Goal: Information Seeking & Learning: Learn about a topic

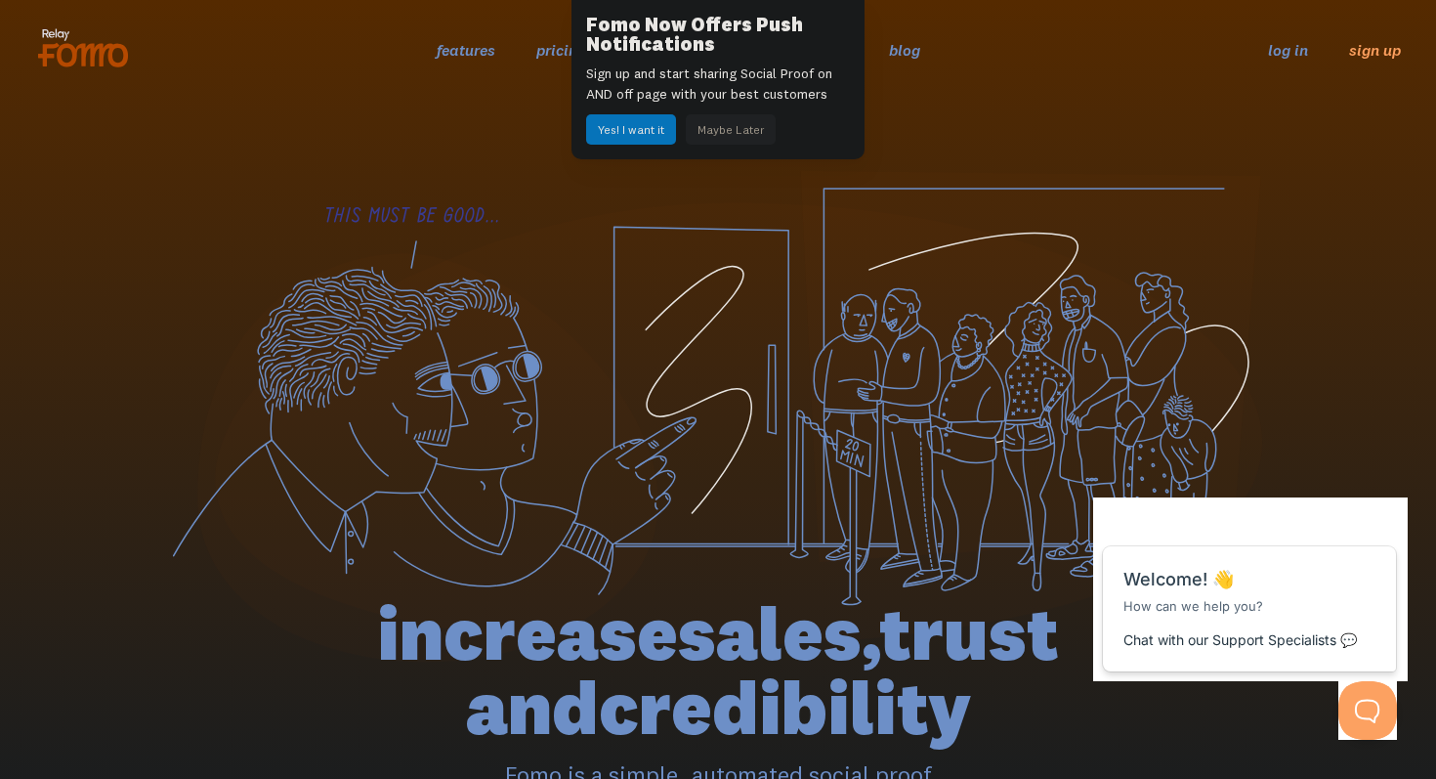
click at [714, 140] on button "Maybe Later" at bounding box center [731, 129] width 90 height 30
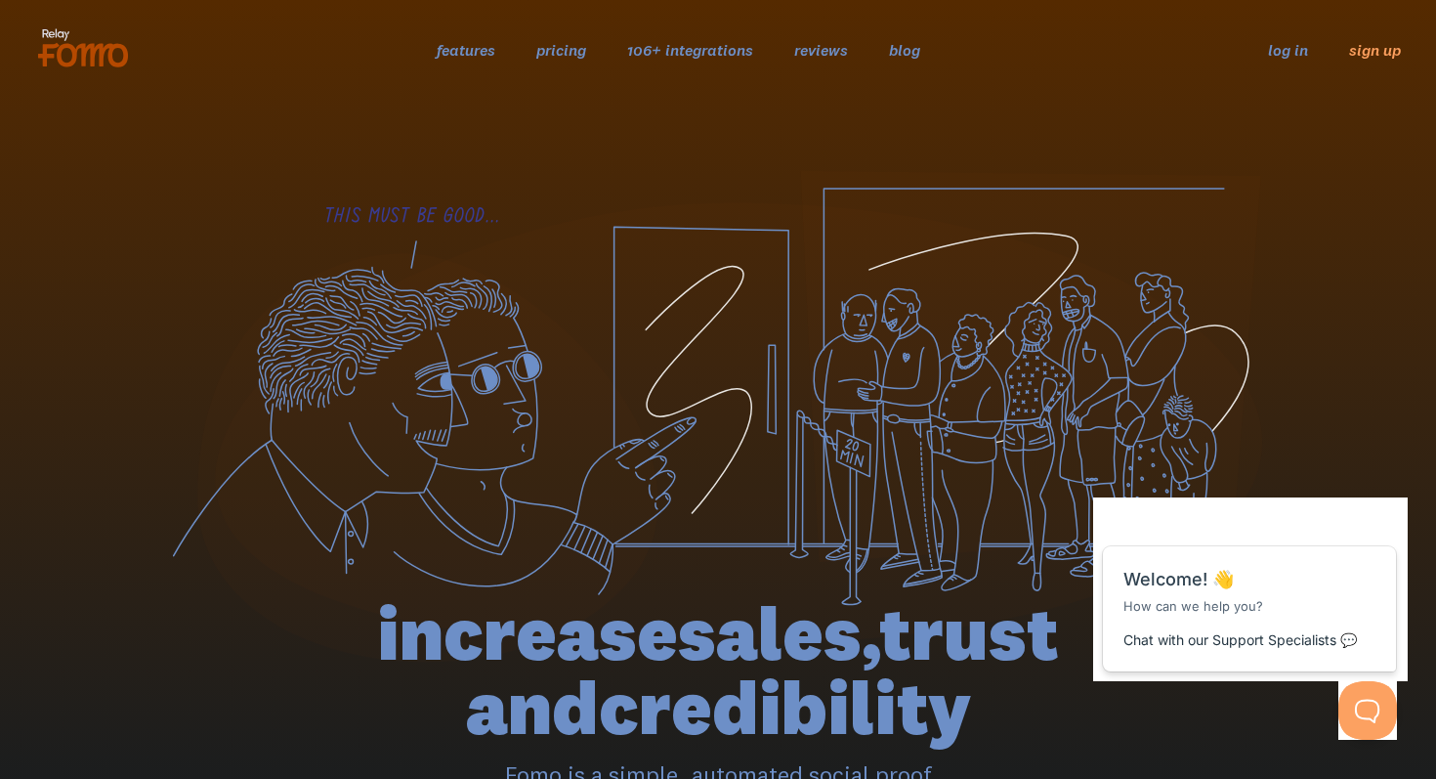
click at [580, 56] on link "pricing" at bounding box center [561, 50] width 50 height 20
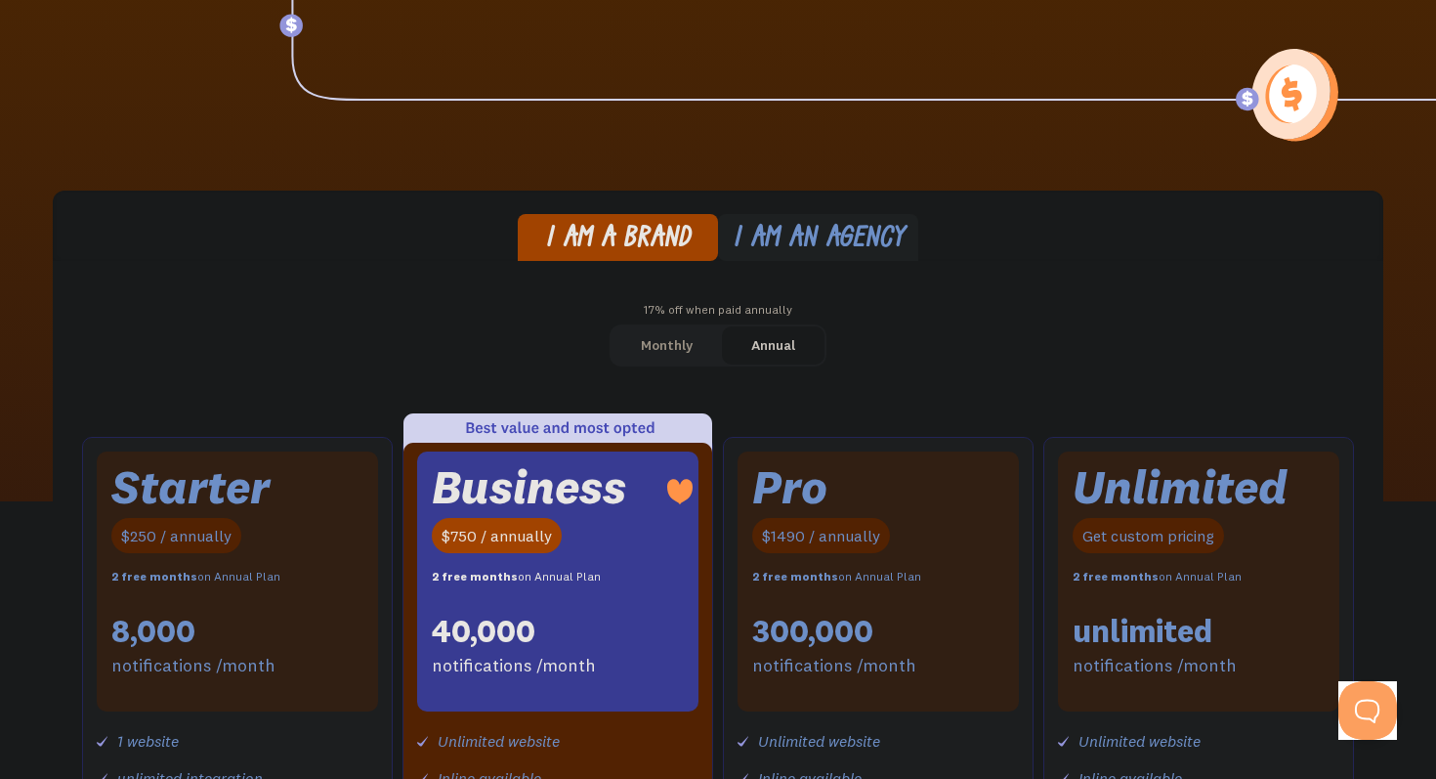
scroll to position [263, 0]
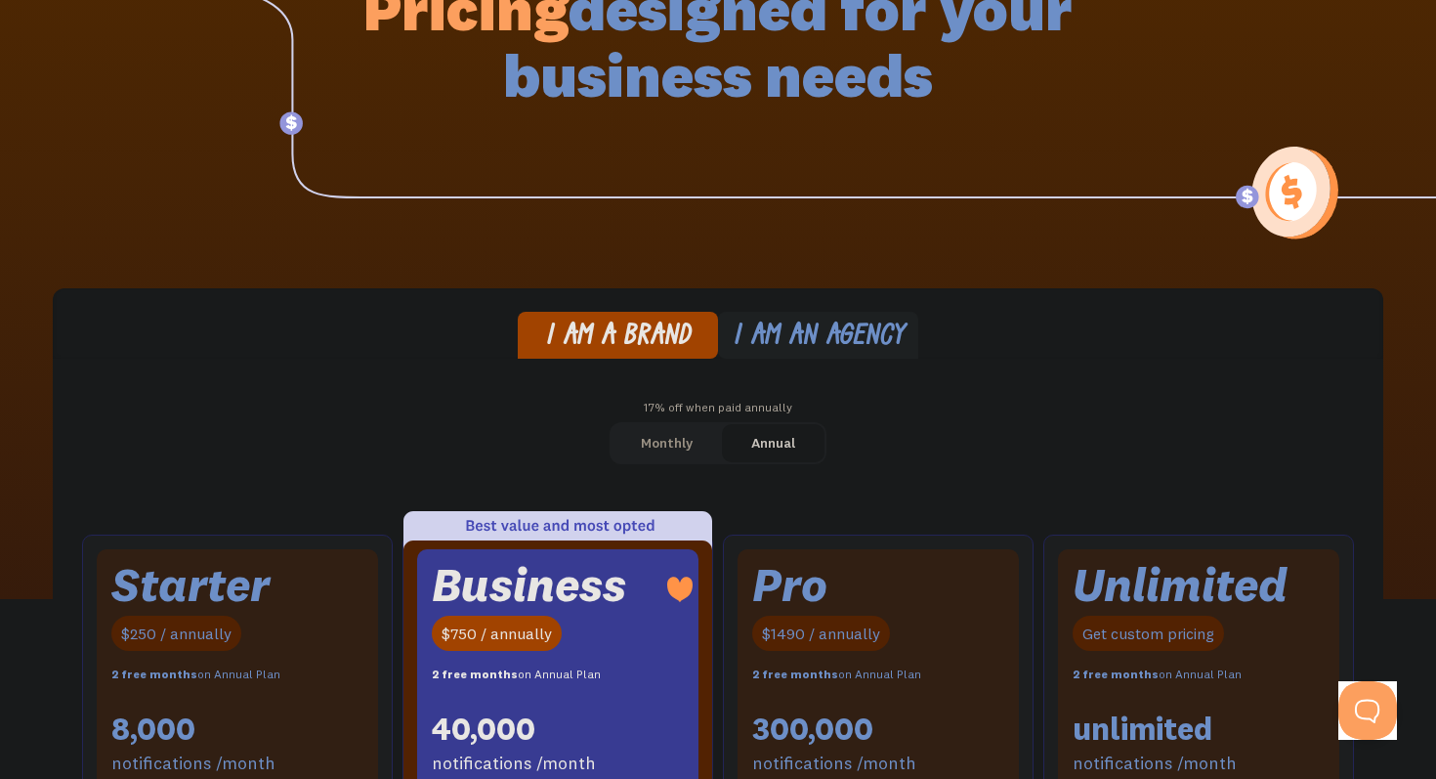
click at [756, 340] on div "I am an agency" at bounding box center [819, 337] width 172 height 28
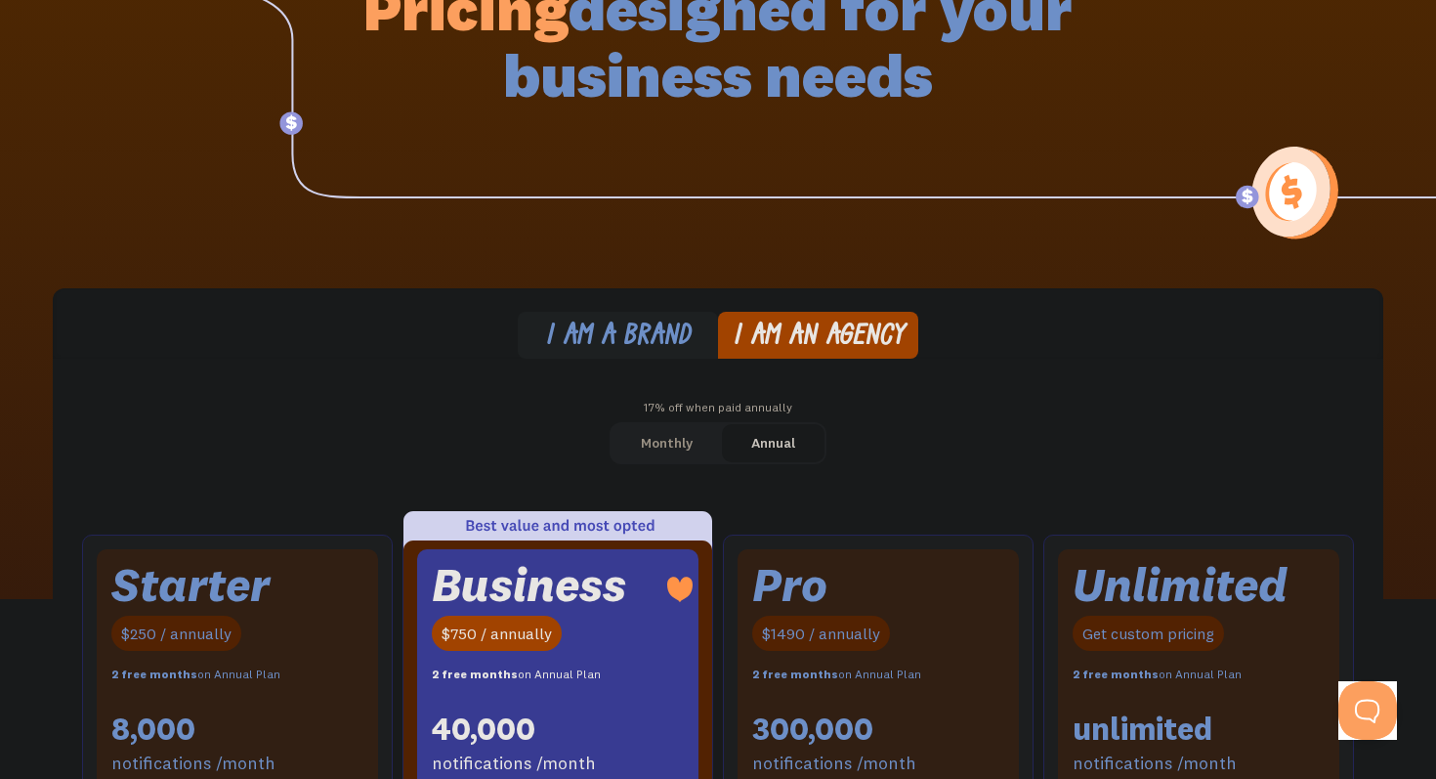
click at [685, 433] on div "Monthly" at bounding box center [667, 443] width 52 height 28
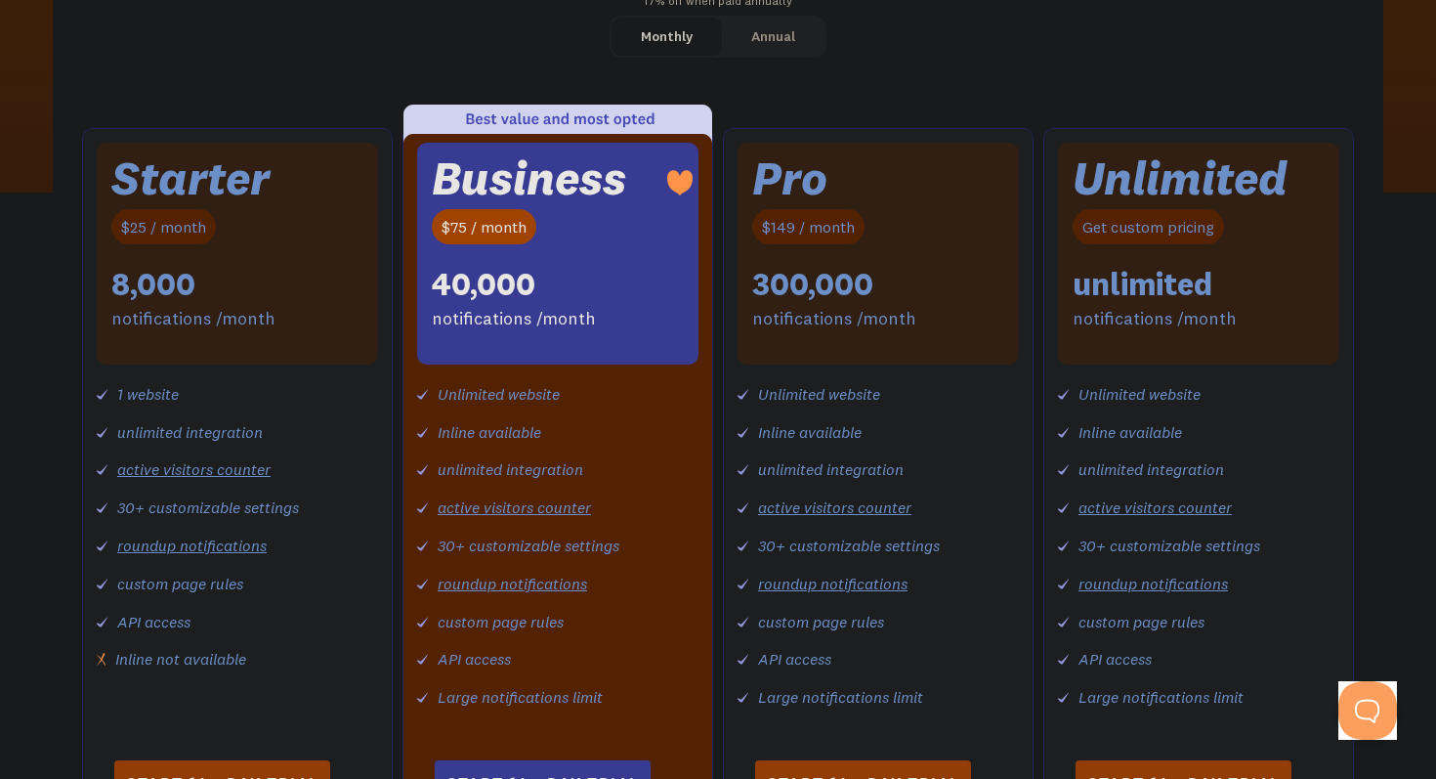
scroll to position [281, 0]
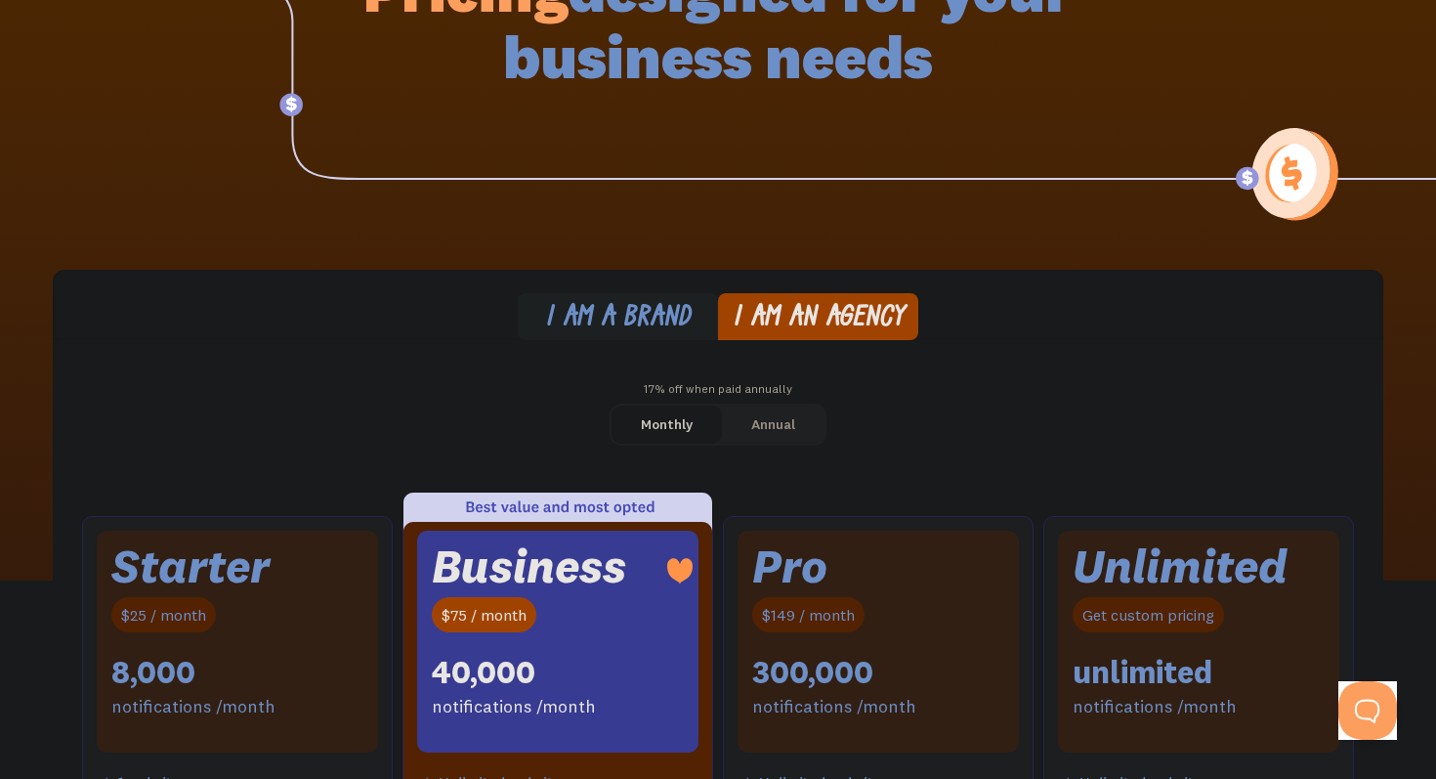
click at [656, 302] on link "I am a brand" at bounding box center [618, 317] width 200 height 48
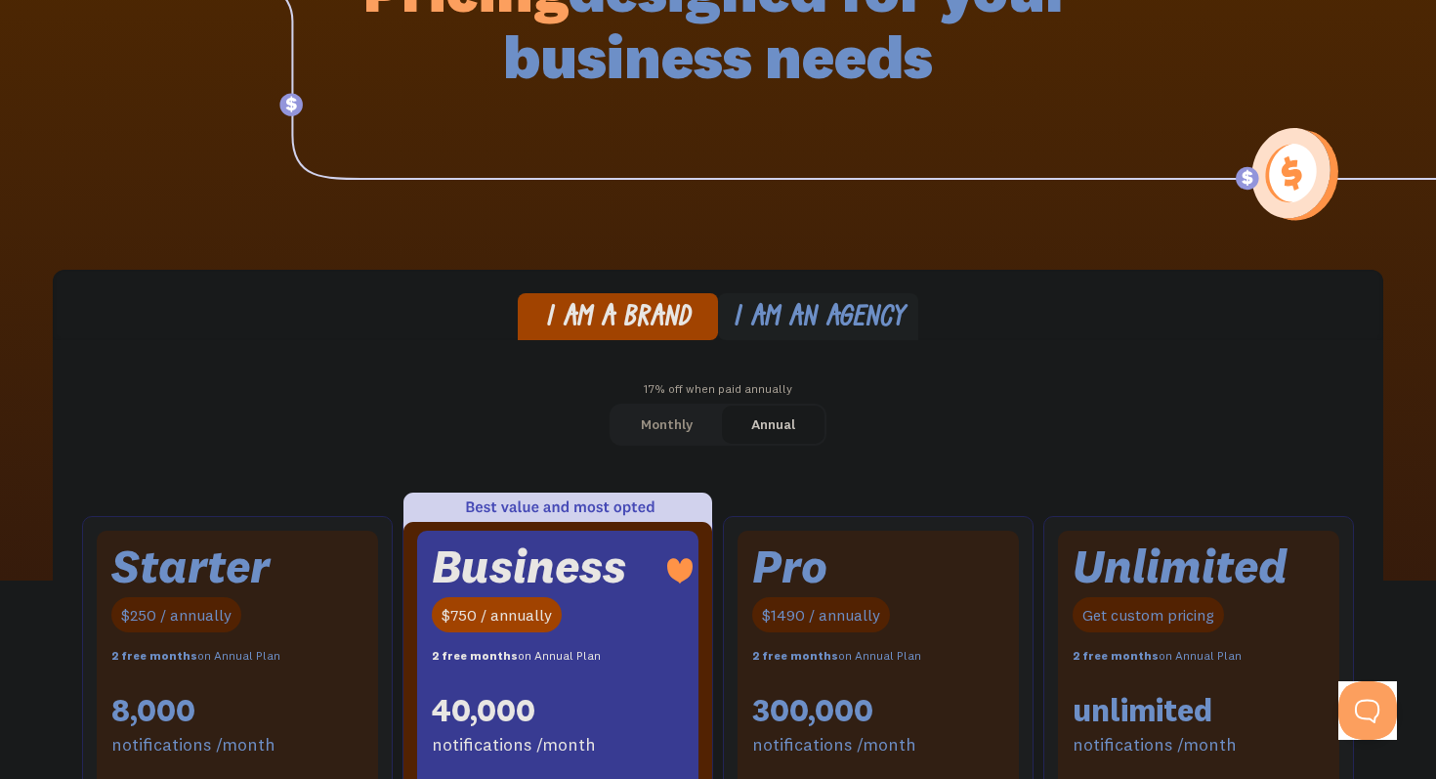
click at [695, 420] on link "Monthly" at bounding box center [667, 424] width 110 height 38
